Goal: Obtain resource: Obtain resource

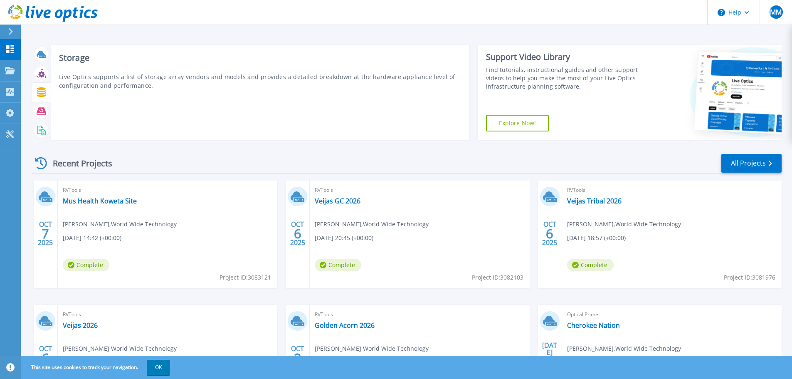
click at [41, 95] on icon at bounding box center [42, 92] width 10 height 10
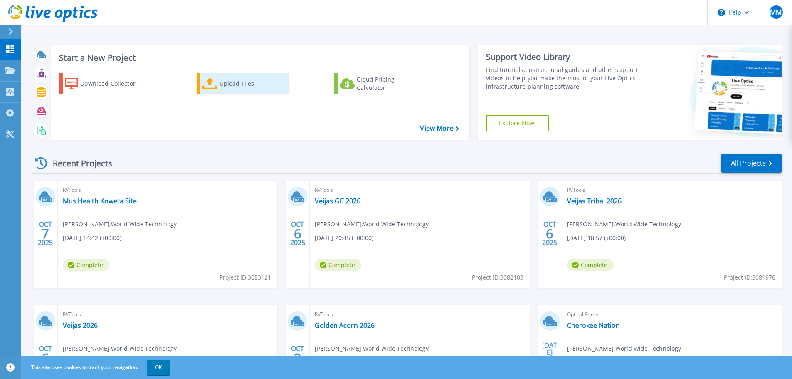
click at [235, 87] on div "Upload Files" at bounding box center [253, 83] width 67 height 17
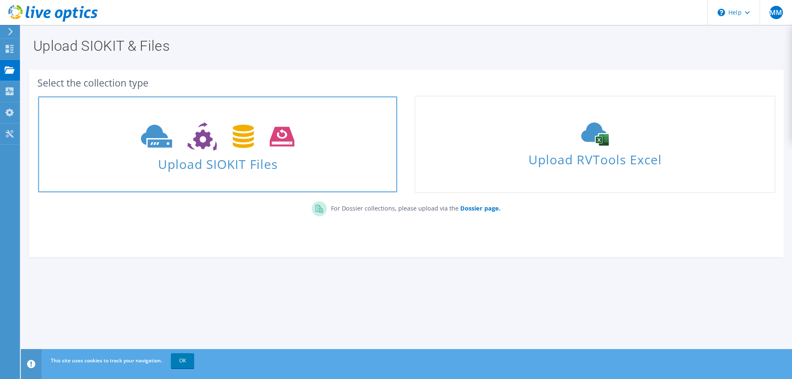
click at [222, 162] on span "Upload SIOKIT Files" at bounding box center [217, 162] width 359 height 18
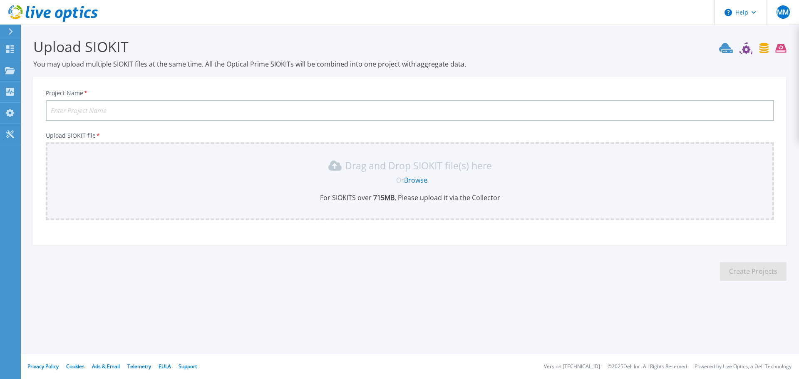
click at [415, 179] on link "Browse" at bounding box center [415, 180] width 23 height 9
click at [10, 32] on icon at bounding box center [10, 31] width 5 height 7
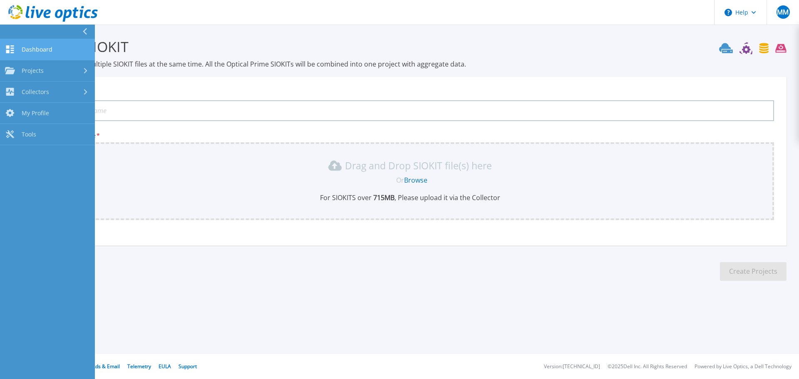
click at [27, 48] on span "Dashboard" at bounding box center [37, 49] width 31 height 7
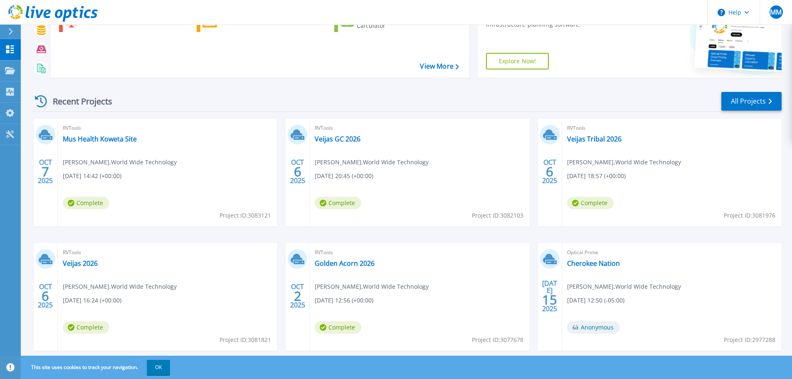
scroll to position [82, 0]
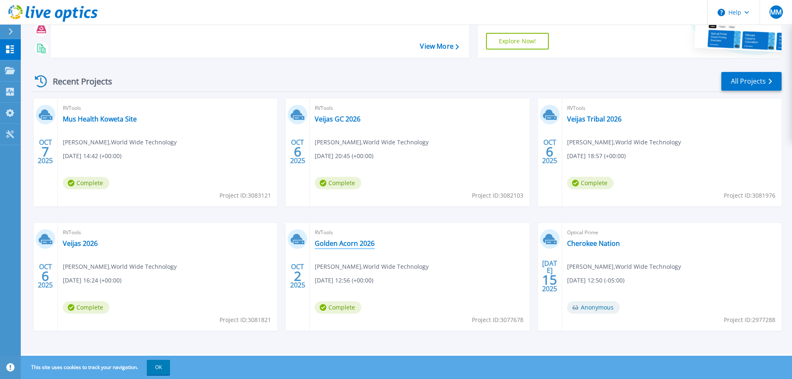
click at [346, 244] on link "Golden Acorn 2026" at bounding box center [345, 243] width 60 height 8
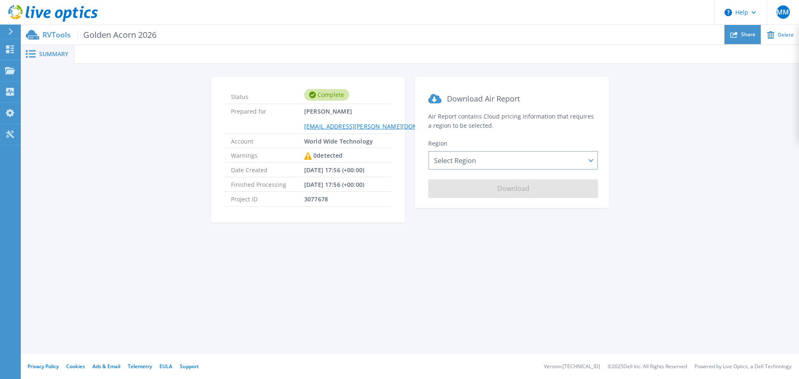
click at [740, 36] on div "Share" at bounding box center [742, 35] width 36 height 20
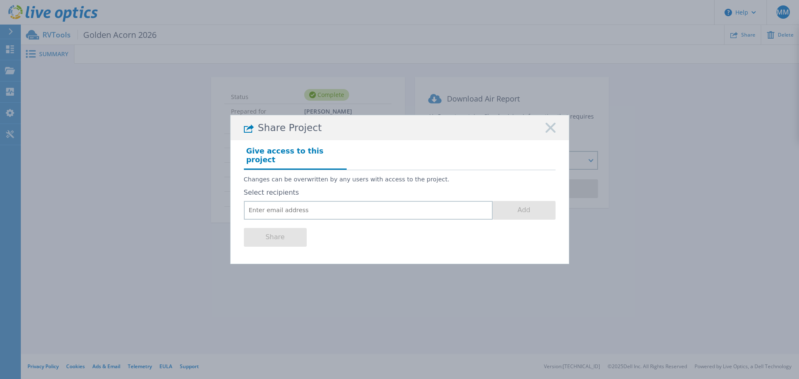
click at [552, 134] on rect at bounding box center [550, 128] width 11 height 11
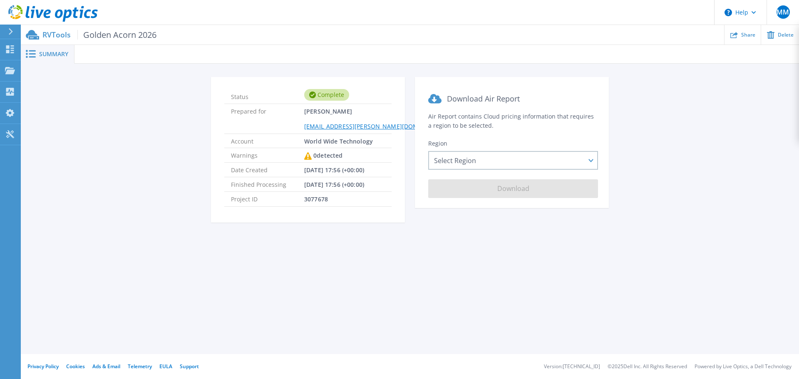
click at [49, 54] on span "Summary" at bounding box center [53, 54] width 29 height 6
click at [472, 158] on div "Select Region Asia Pacific (Hong Kong) Asia Pacific (Mumbai) Asia Pacific (Seou…" at bounding box center [513, 160] width 170 height 19
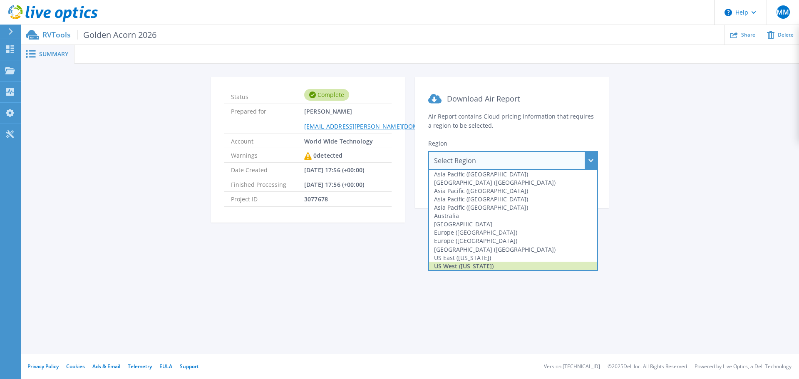
click at [472, 265] on div "US West ([US_STATE])" at bounding box center [513, 266] width 168 height 8
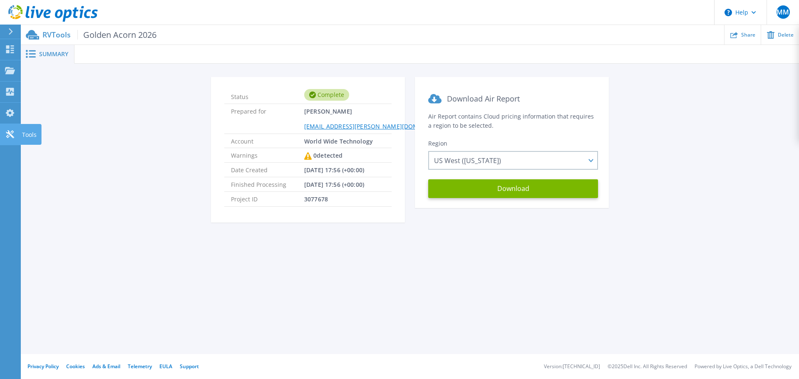
click at [12, 132] on icon at bounding box center [10, 134] width 10 height 8
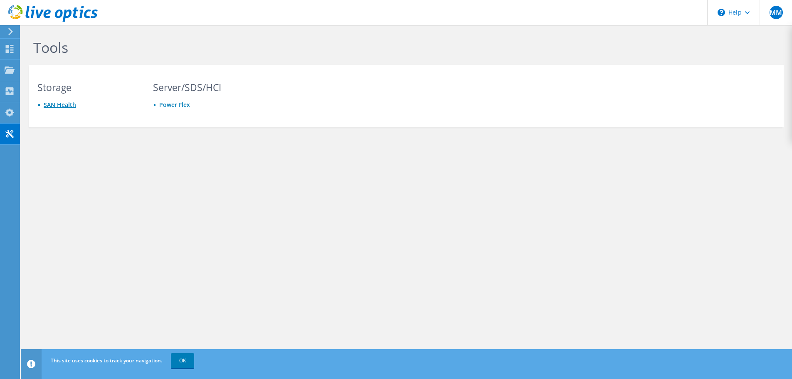
click at [57, 105] on link "SAN Health" at bounding box center [60, 105] width 32 height 8
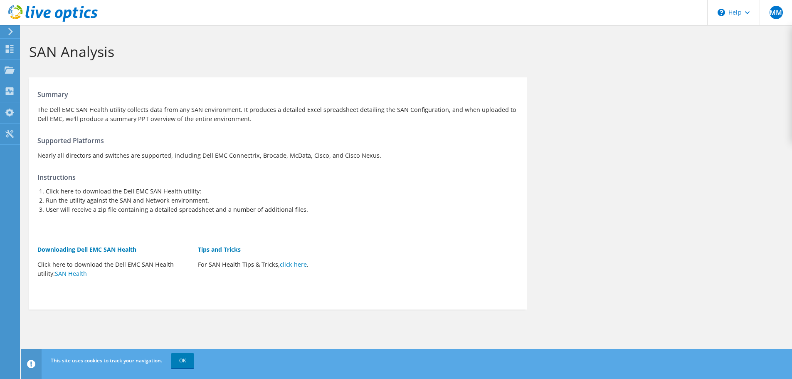
click at [11, 29] on icon at bounding box center [10, 31] width 6 height 7
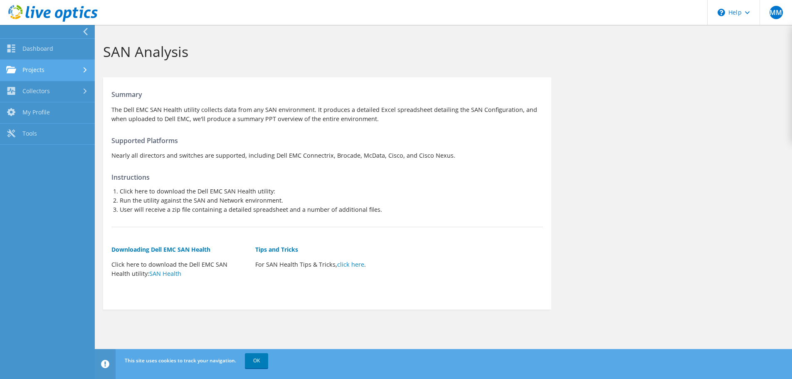
click at [30, 71] on link "Projects" at bounding box center [47, 70] width 95 height 21
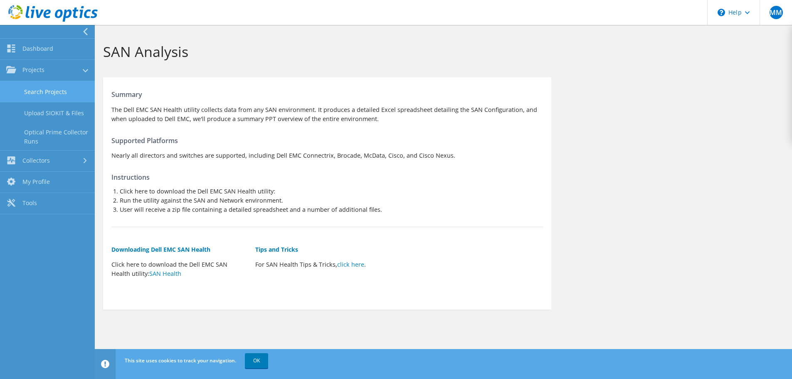
click at [37, 94] on link "Search Projects" at bounding box center [47, 91] width 95 height 21
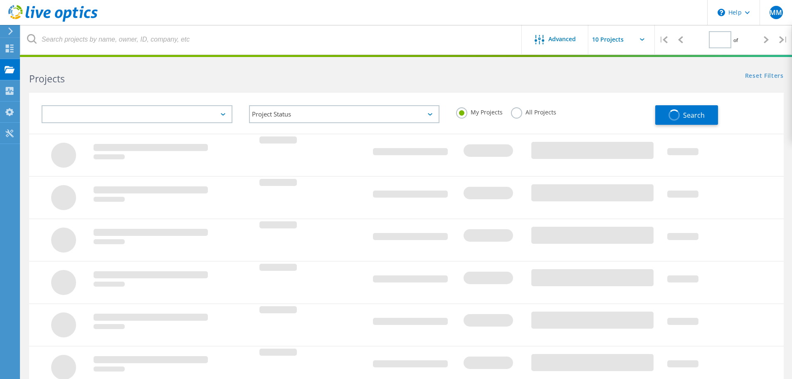
type input "1"
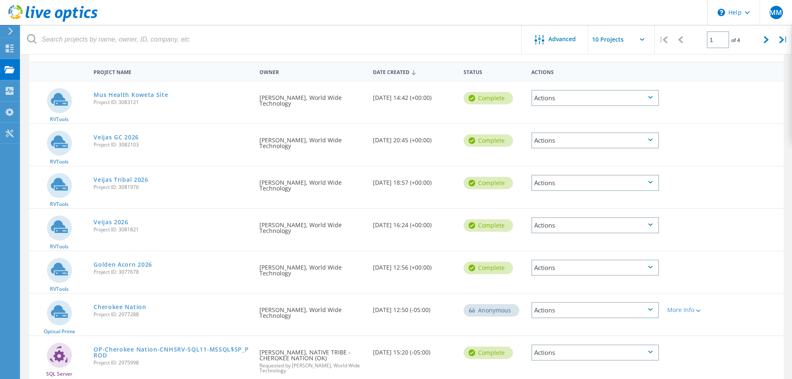
scroll to position [83, 0]
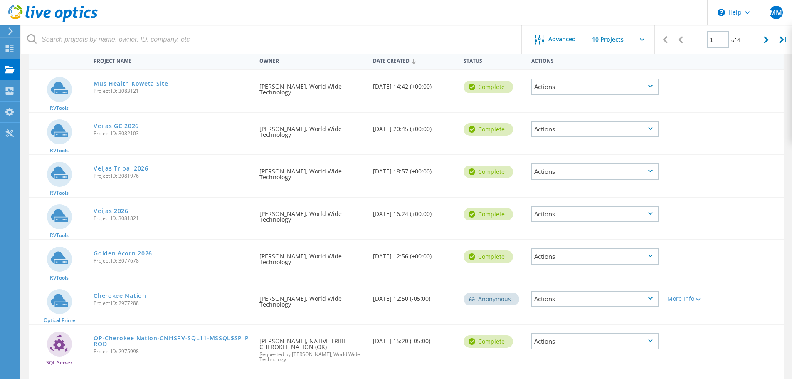
click at [652, 257] on icon at bounding box center [650, 256] width 5 height 2
click at [127, 255] on link "Golden Acorn 2026" at bounding box center [123, 253] width 59 height 6
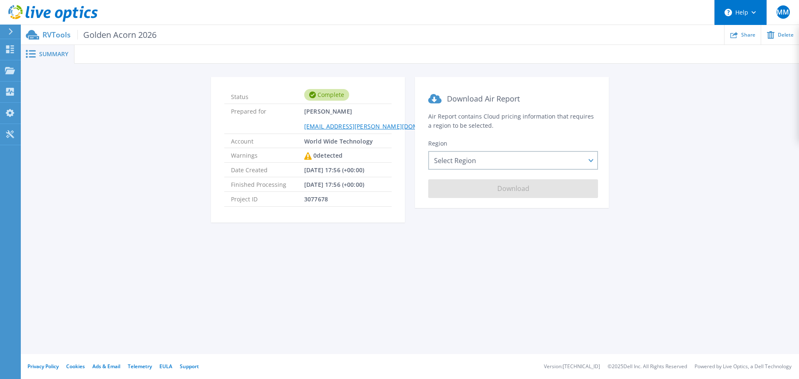
click at [749, 17] on button "Help" at bounding box center [740, 12] width 52 height 25
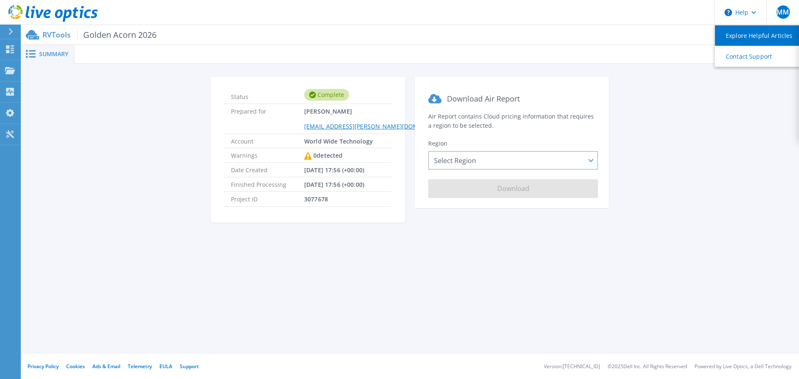
click at [750, 38] on link "Explore Helpful Articles" at bounding box center [761, 35] width 93 height 20
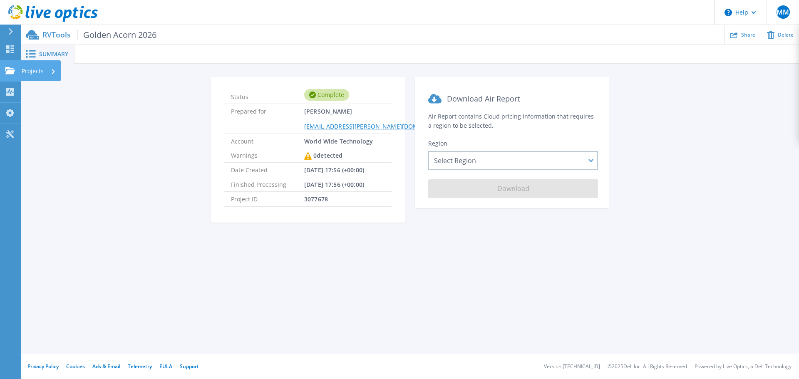
click at [49, 74] on div "Projects" at bounding box center [39, 71] width 34 height 22
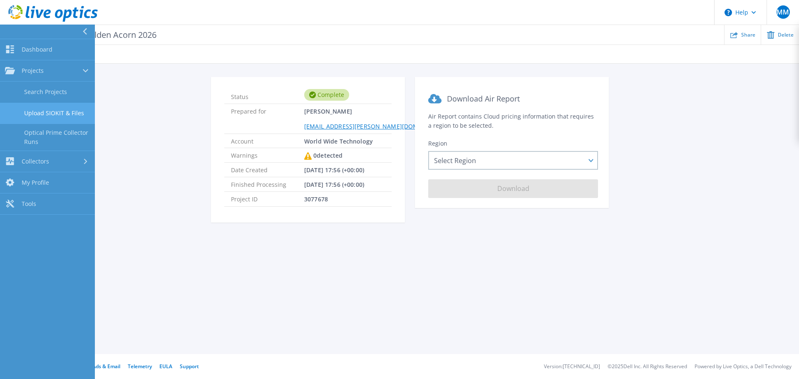
click at [52, 114] on link "Upload SIOKIT & Files" at bounding box center [47, 113] width 95 height 21
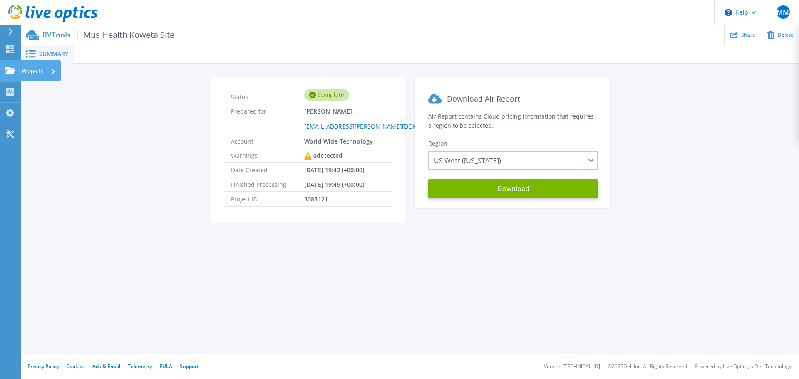
click at [7, 69] on icon at bounding box center [10, 70] width 10 height 7
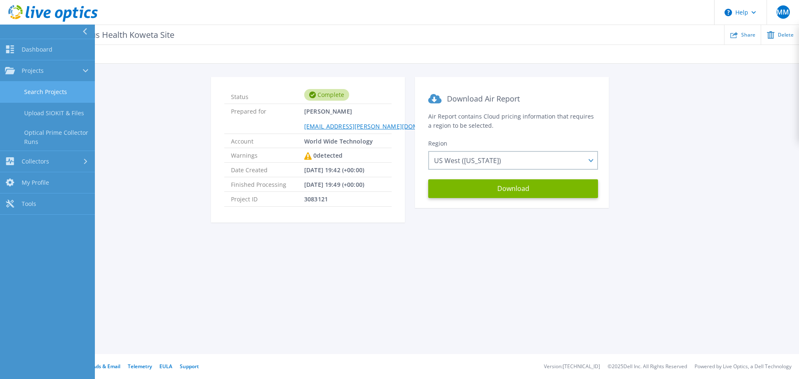
click at [51, 93] on link "Search Projects" at bounding box center [47, 92] width 95 height 21
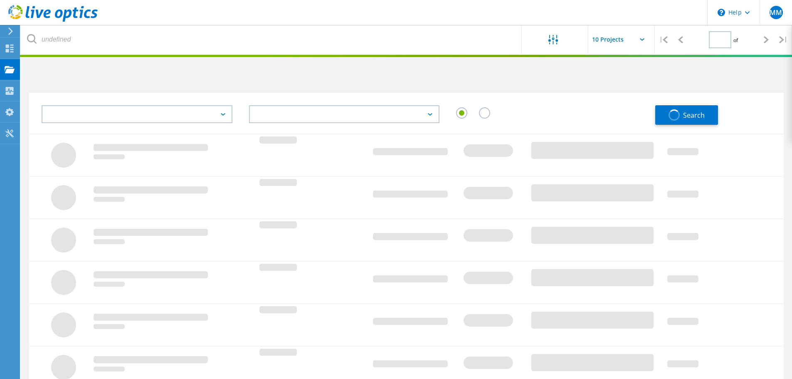
type input "1"
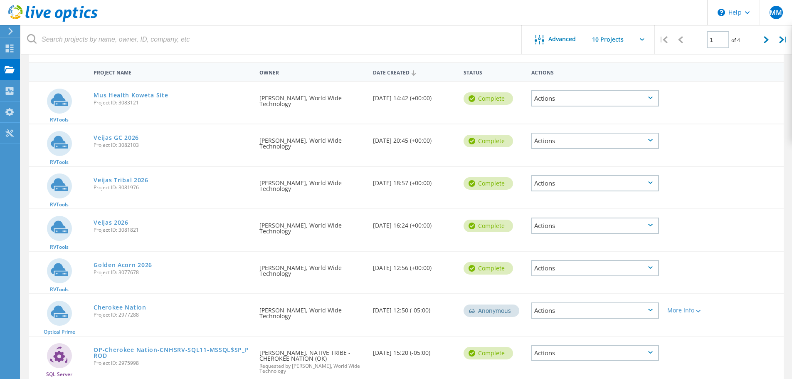
scroll to position [83, 0]
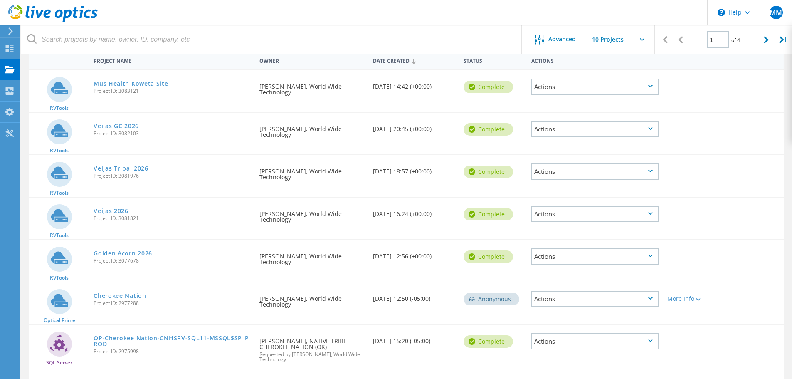
click at [136, 253] on link "Golden Acorn 2026" at bounding box center [123, 253] width 59 height 6
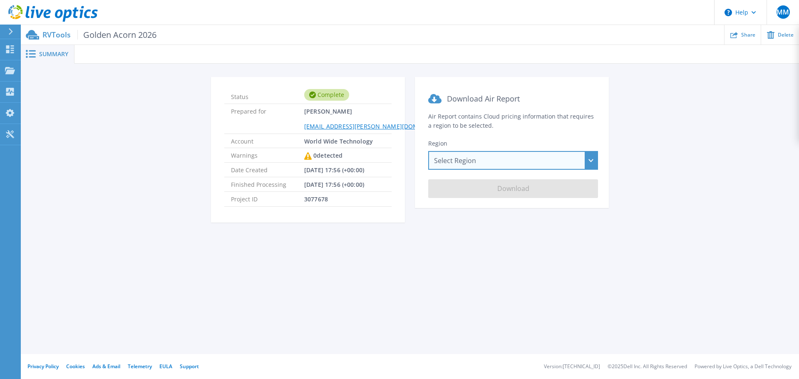
click at [532, 155] on div "Select Region Asia Pacific (Hong Kong) Asia Pacific (Mumbai) Asia Pacific (Seou…" at bounding box center [513, 160] width 170 height 19
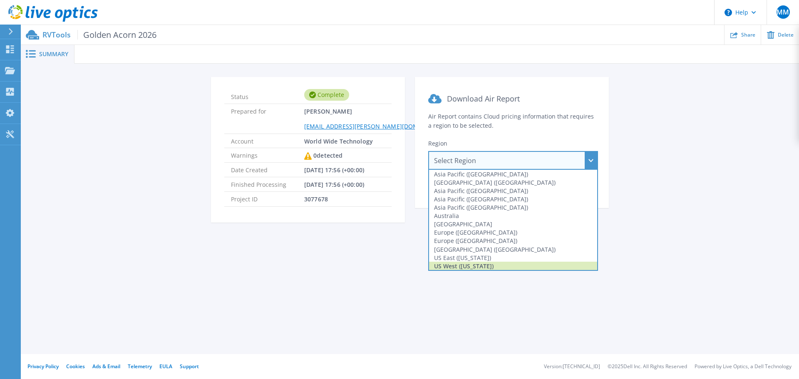
click at [498, 267] on div "US West ([US_STATE])" at bounding box center [513, 266] width 168 height 8
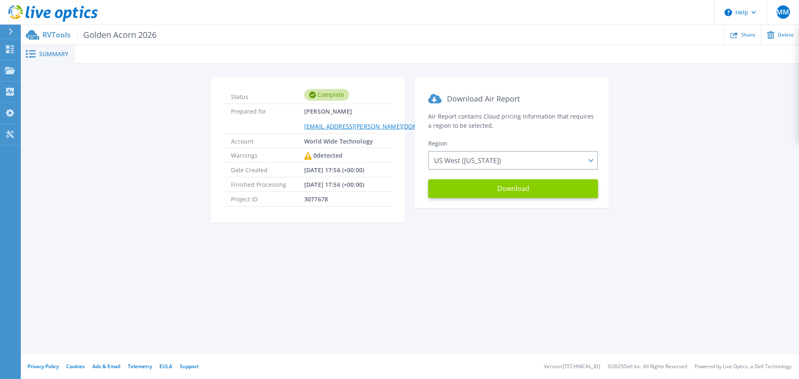
click at [491, 191] on button "Download" at bounding box center [513, 188] width 170 height 19
click at [11, 131] on icon at bounding box center [10, 134] width 8 height 8
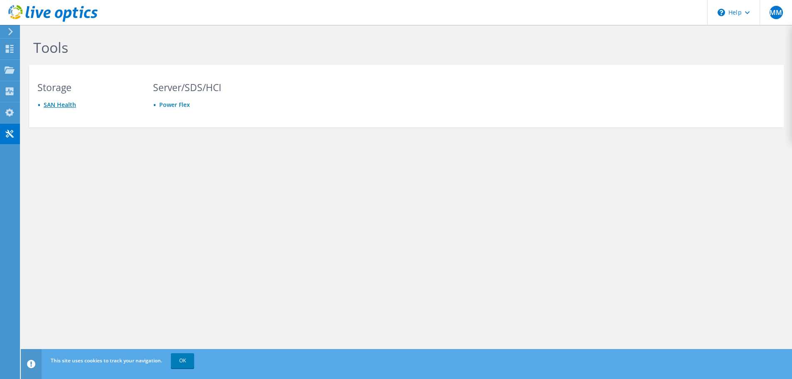
click at [61, 101] on link "SAN Health" at bounding box center [60, 105] width 32 height 8
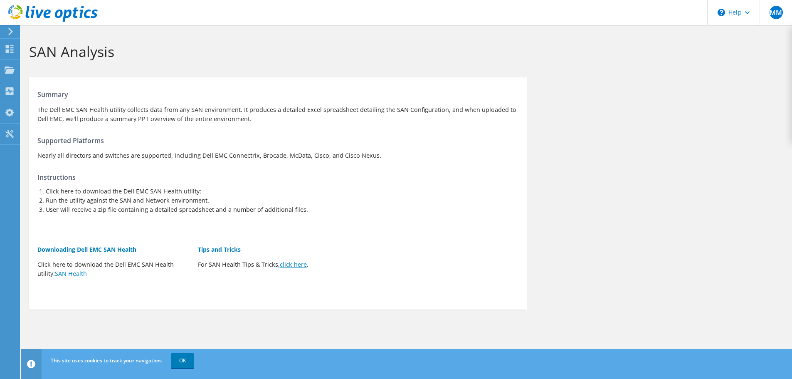
click at [291, 263] on link "click here" at bounding box center [293, 264] width 27 height 8
